Goal: Information Seeking & Learning: Learn about a topic

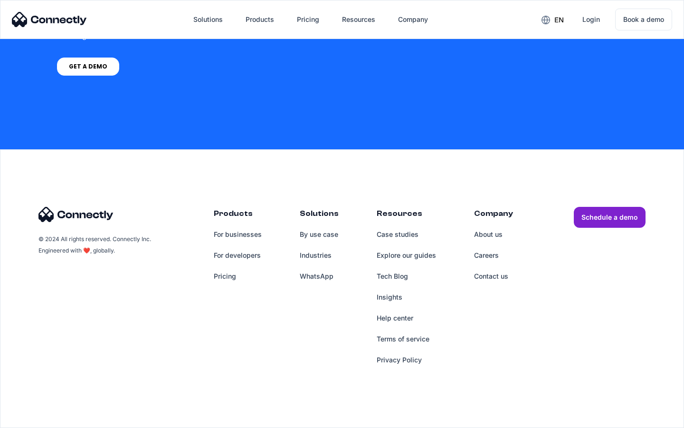
scroll to position [720, 0]
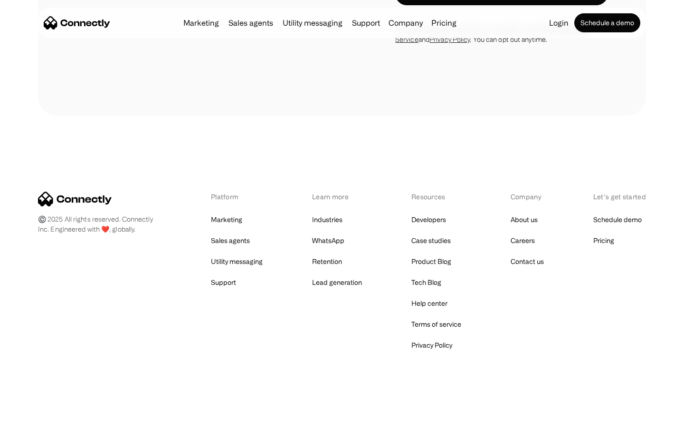
scroll to position [1607, 0]
